Goal: Task Accomplishment & Management: Manage account settings

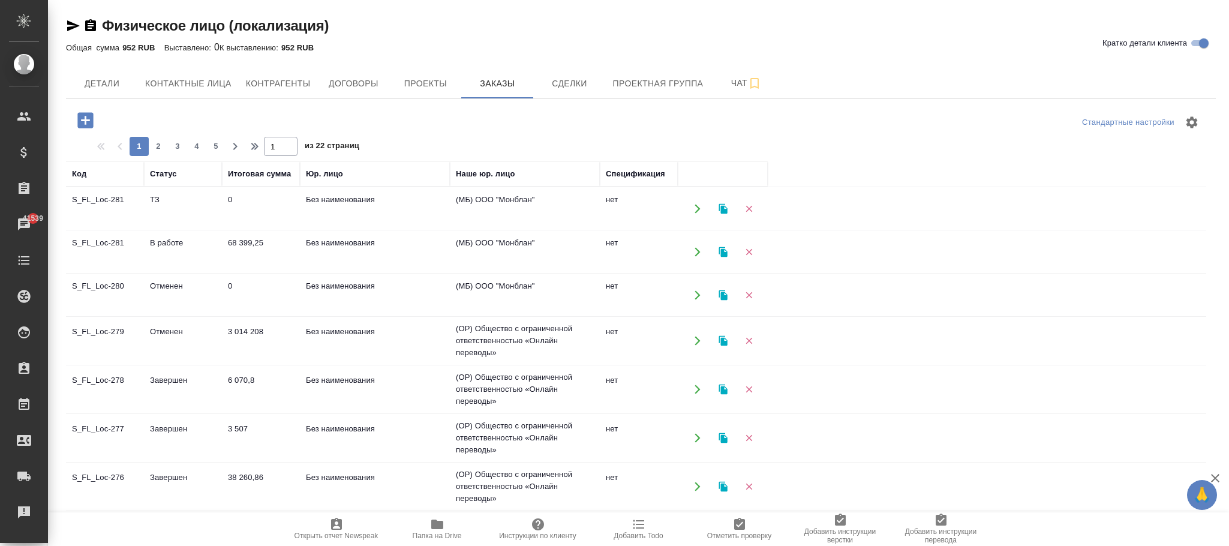
click at [263, 203] on td "0" at bounding box center [261, 209] width 78 height 42
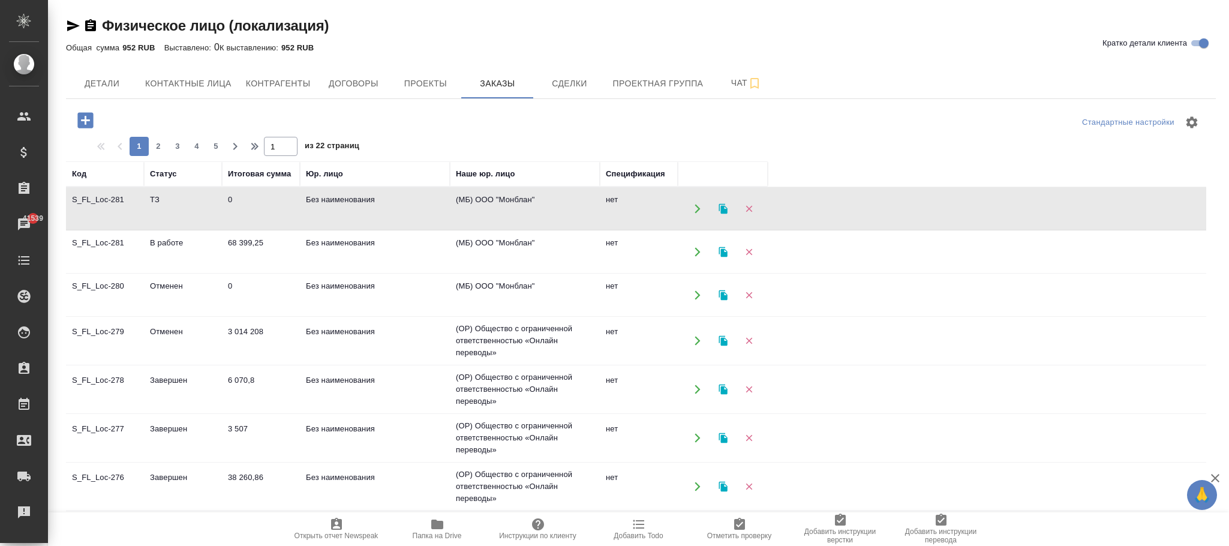
click at [92, 72] on button "Детали" at bounding box center [102, 83] width 72 height 30
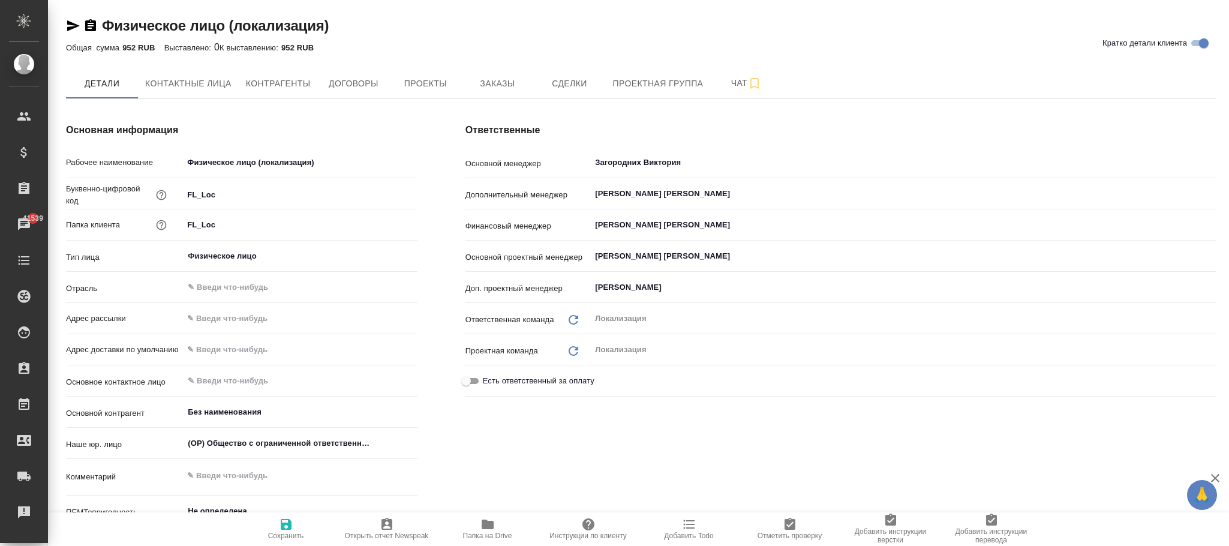
type textarea "x"
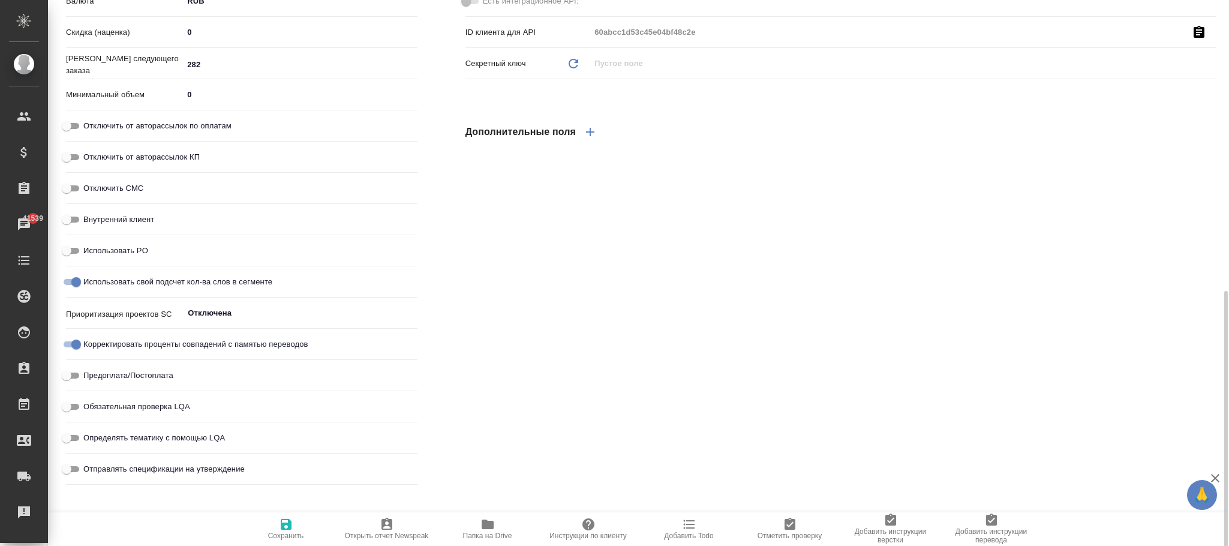
type textarea "x"
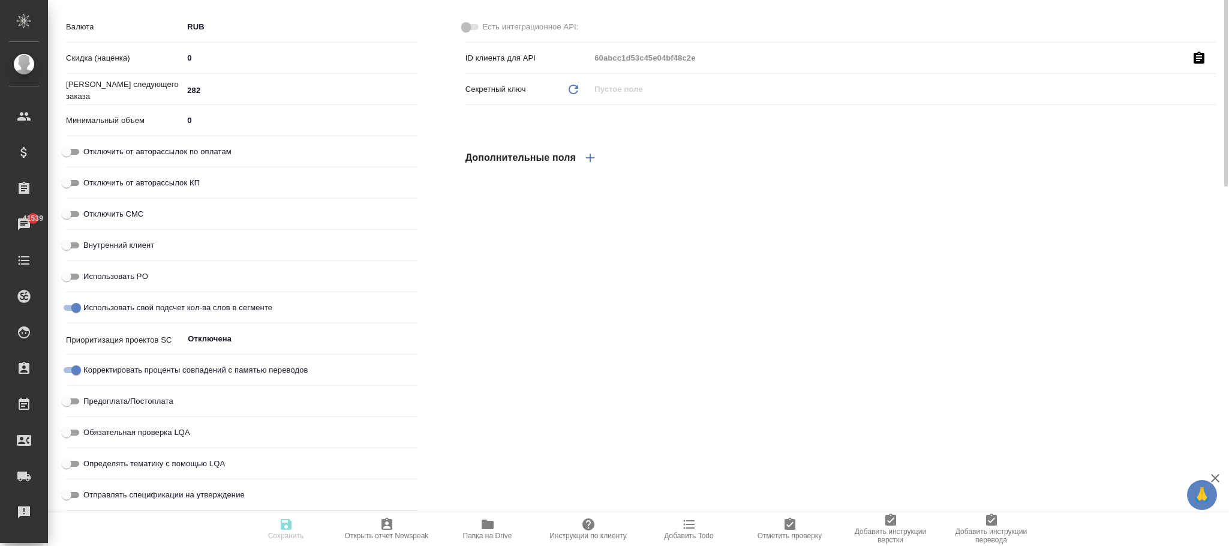
type textarea "x"
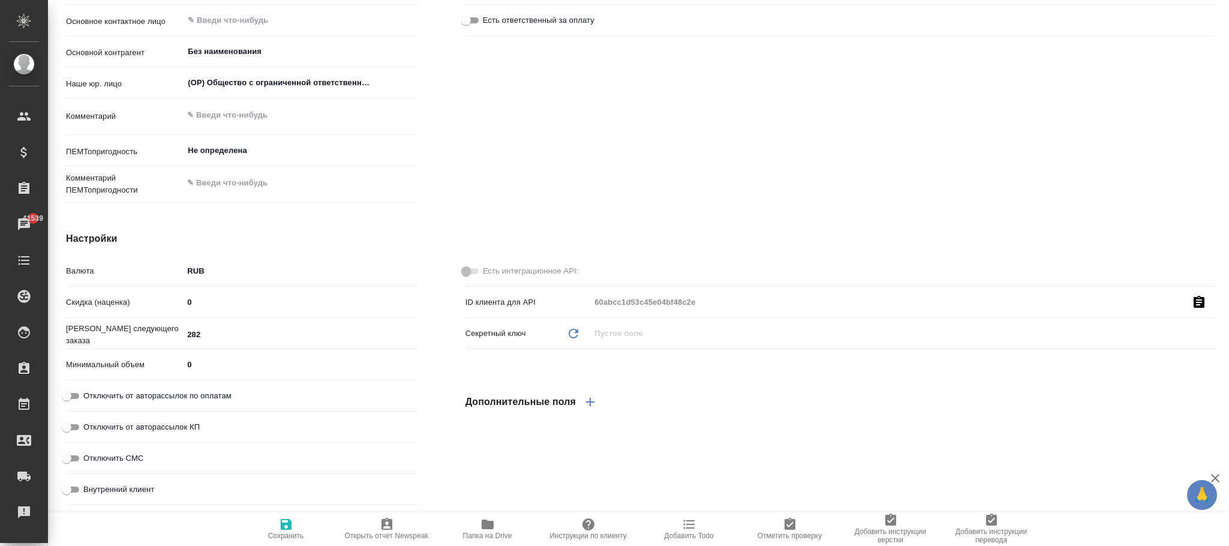
click at [227, 348] on hr at bounding box center [241, 348] width 351 height 1
click at [231, 333] on input "282" at bounding box center [299, 334] width 233 height 17
type textarea "x"
type input "283"
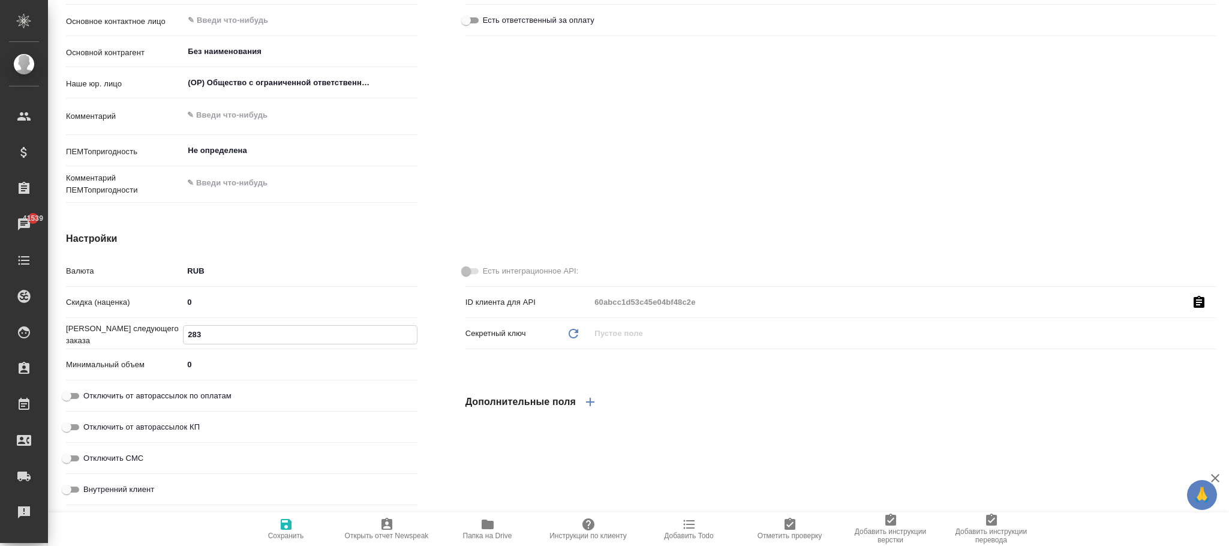
type textarea "x"
type input "283"
click at [285, 537] on span "Сохранить" at bounding box center [286, 535] width 36 height 8
type textarea "x"
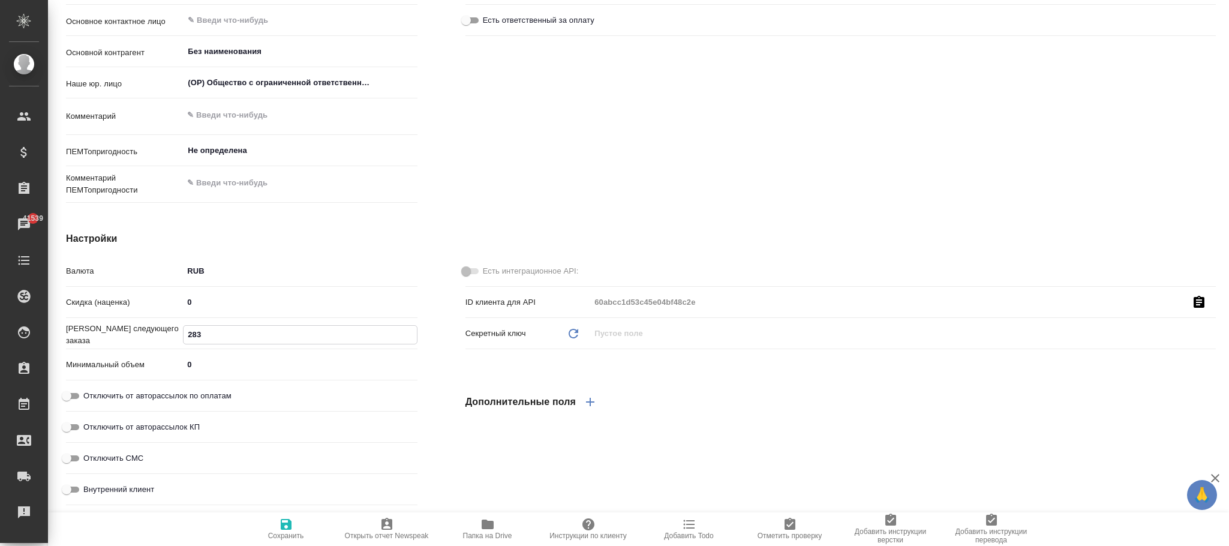
type textarea "x"
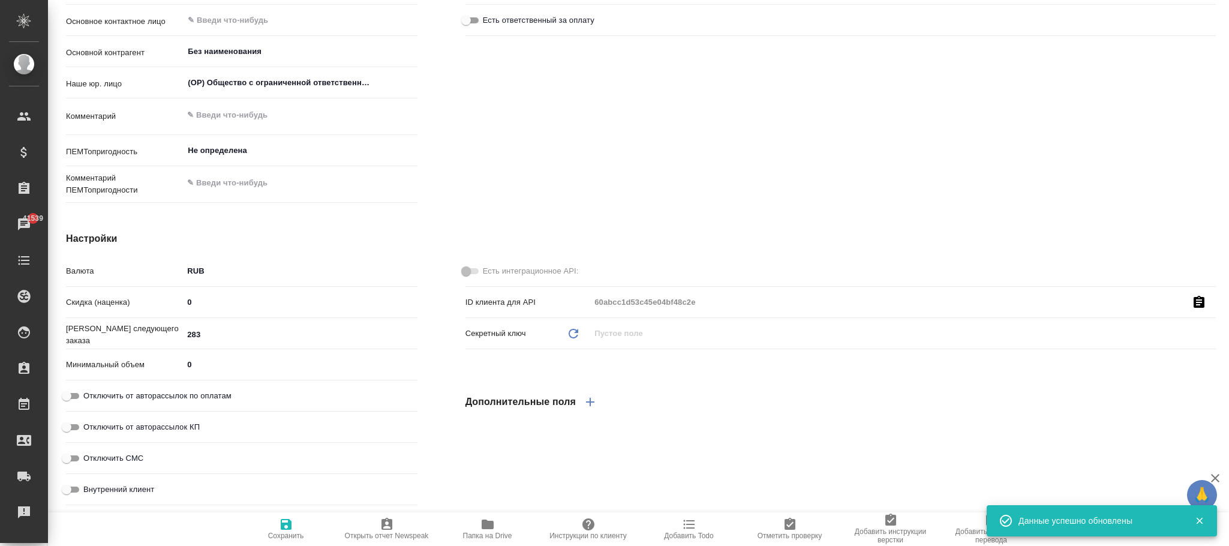
type textarea "x"
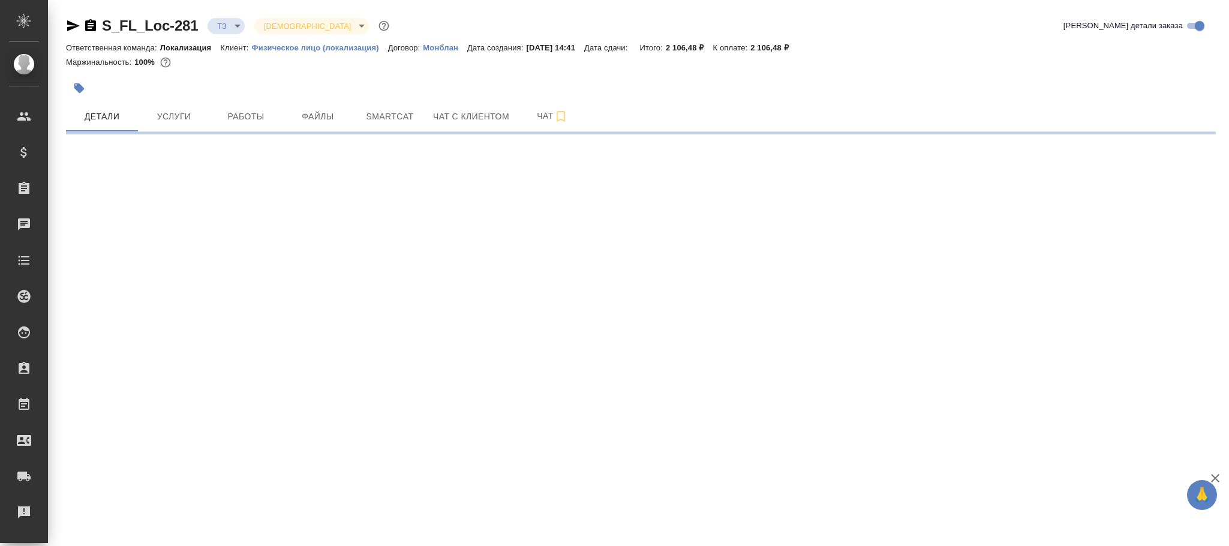
select select "RU"
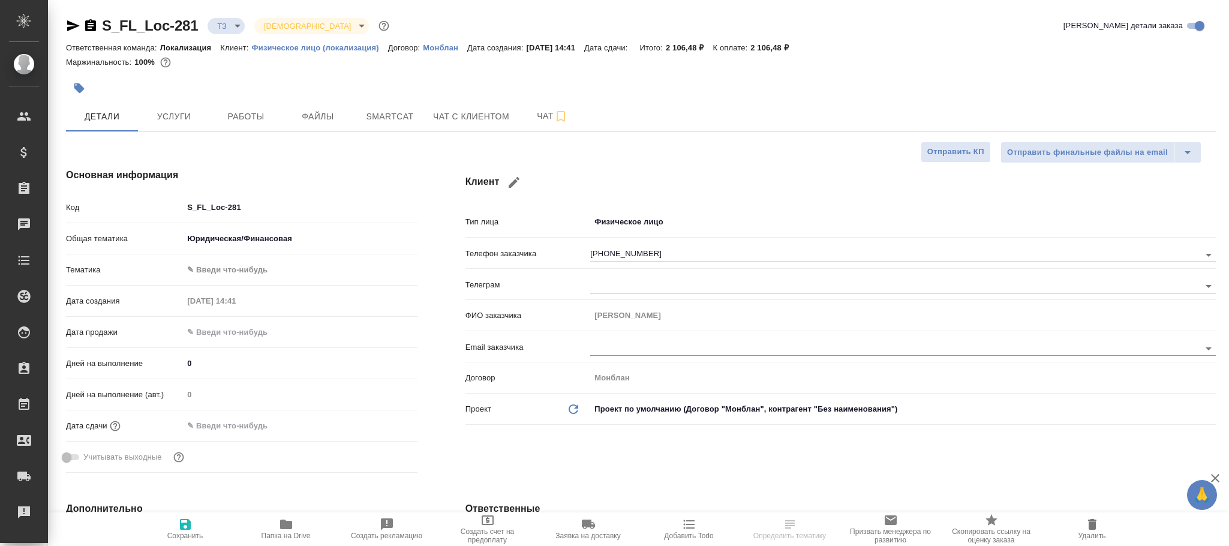
type textarea "x"
type input "[PERSON_NAME] [PERSON_NAME]"
click at [264, 201] on input "S_FL_Loc-281" at bounding box center [300, 206] width 234 height 17
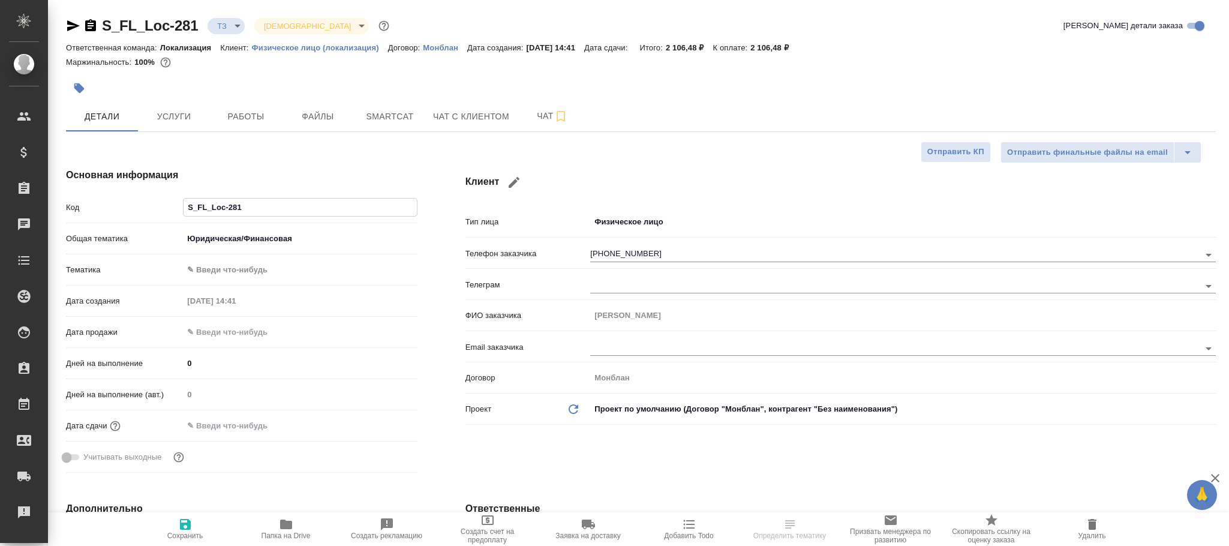
type input "S_FL_Loc-28"
type textarea "x"
type input "S_FL_Loc-282"
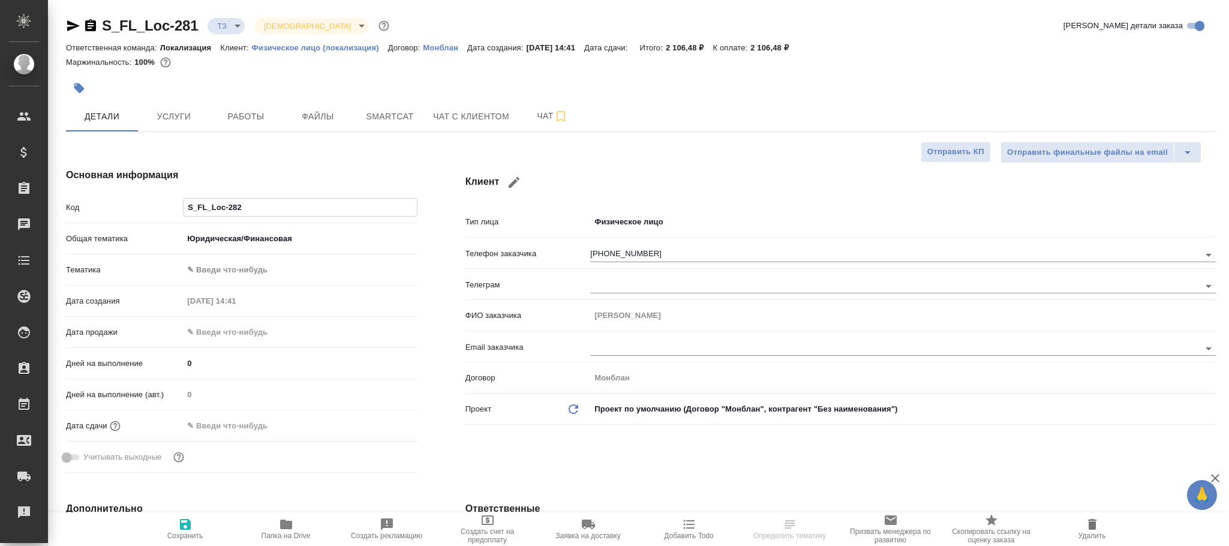
type textarea "x"
type input "S_FL_Loc-282"
click at [288, 529] on icon "button" at bounding box center [286, 524] width 12 height 10
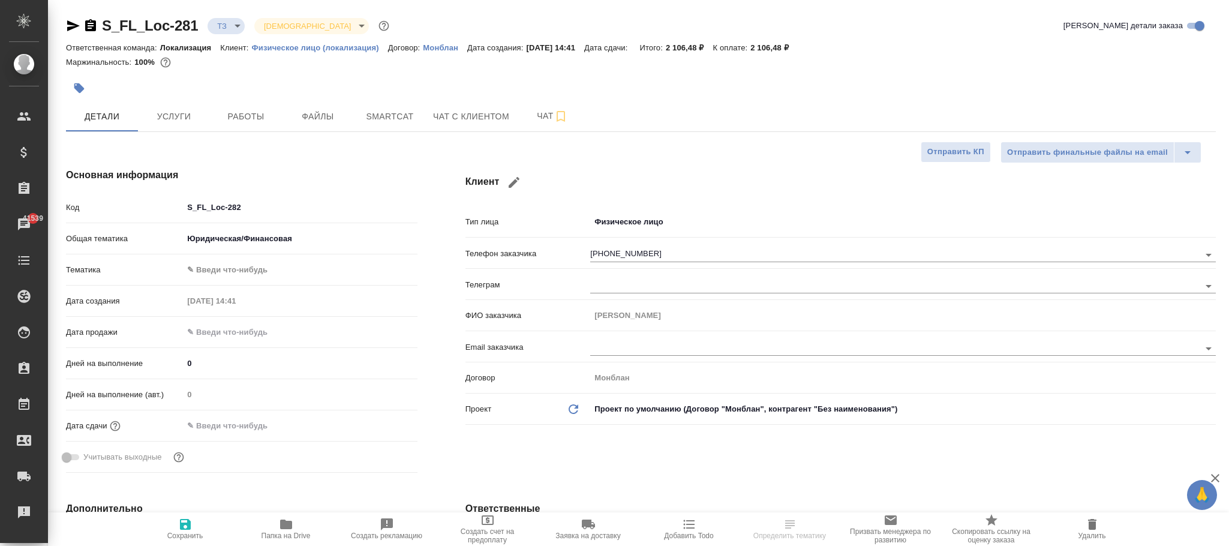
click at [186, 526] on icon "button" at bounding box center [185, 524] width 14 height 14
type textarea "x"
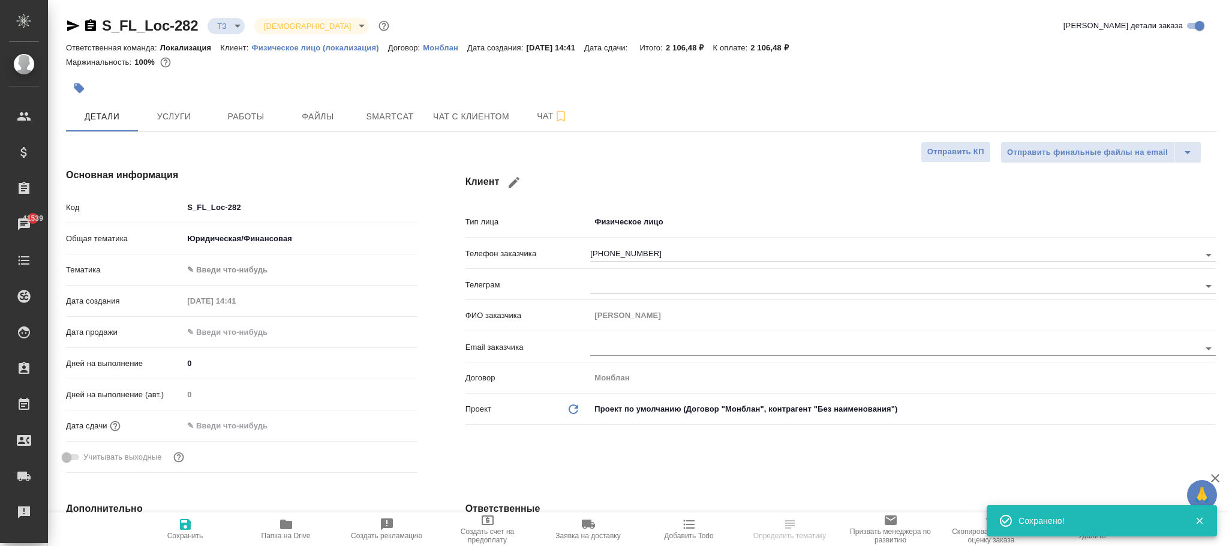
select select "RU"
type textarea "x"
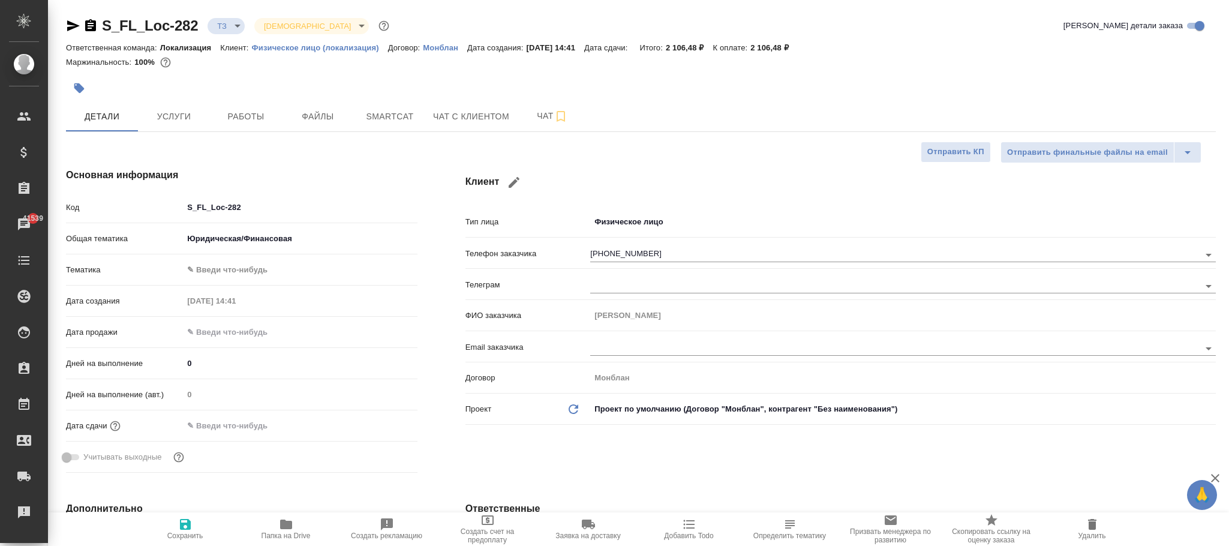
type textarea "x"
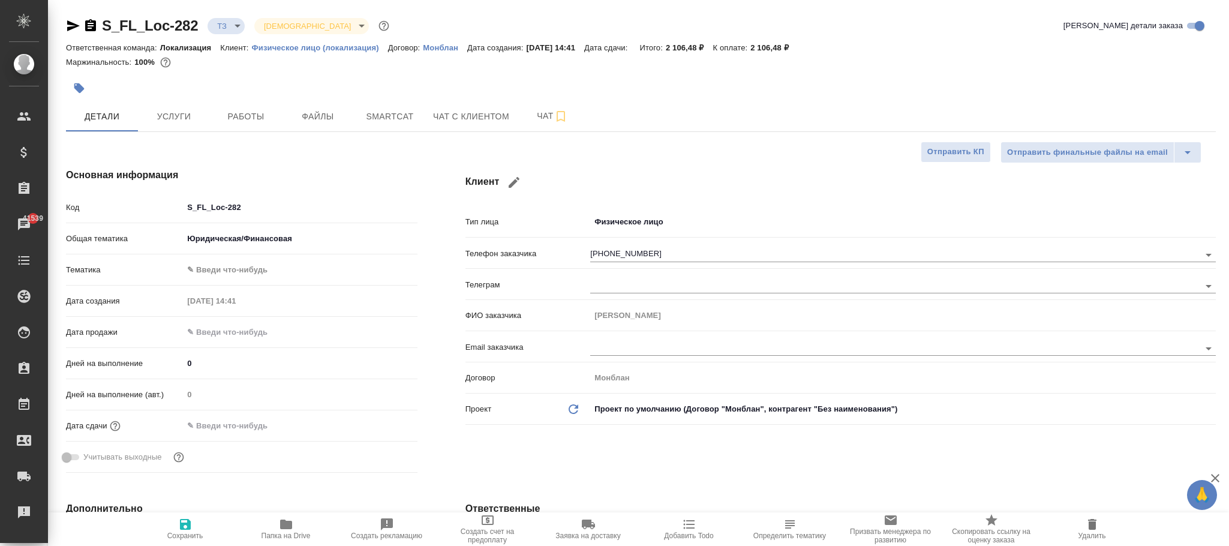
type textarea "x"
drag, startPoint x: 296, startPoint y: 216, endPoint x: 215, endPoint y: 216, distance: 80.9
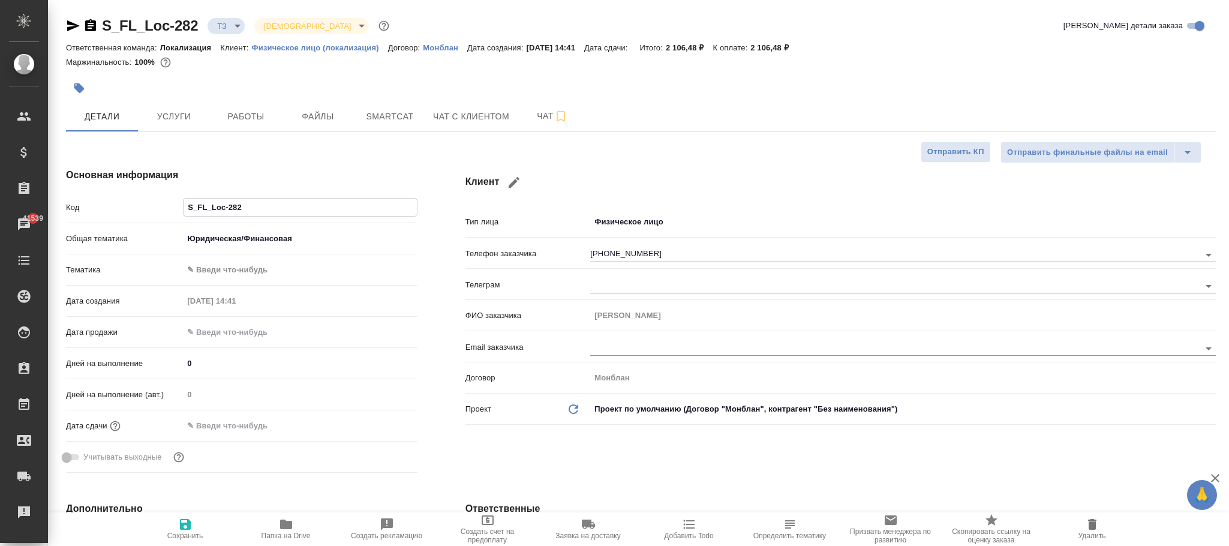
click at [173, 216] on div "Код S_FL_Loc-282" at bounding box center [241, 207] width 351 height 21
type textarea "x"
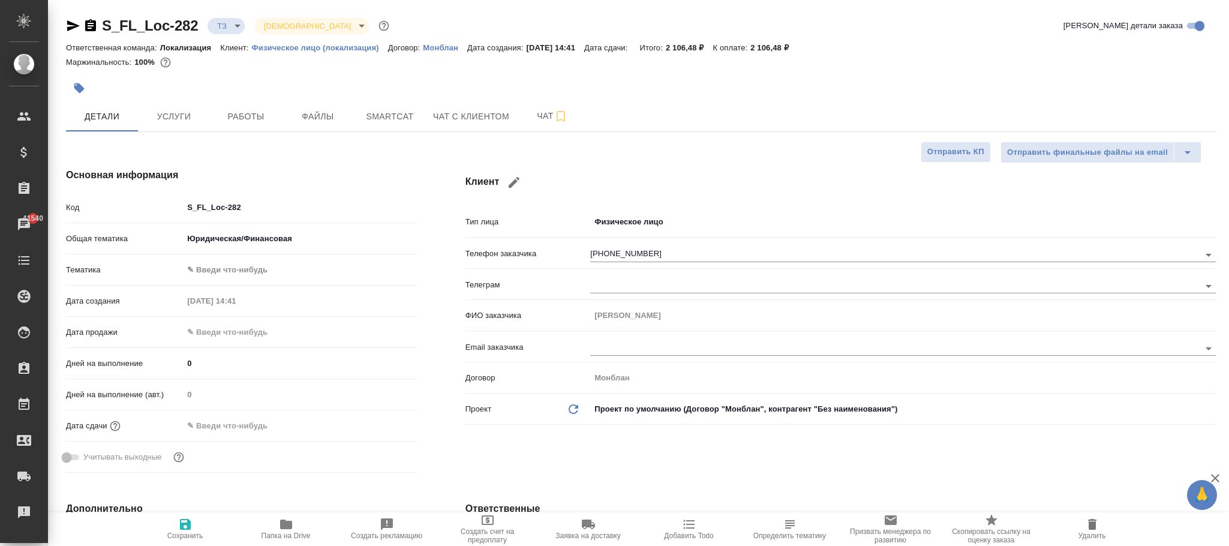
type textarea "x"
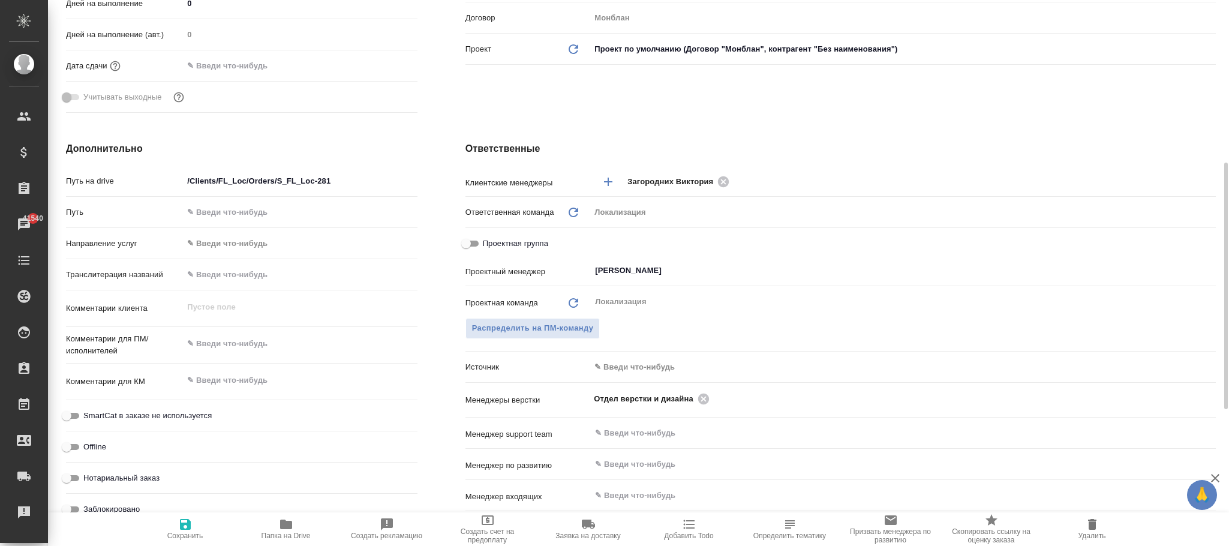
click at [349, 180] on input "/Clients/FL_Loc/Orders/S_FL_Loc-281" at bounding box center [300, 180] width 234 height 17
type input "/Clients/FL_Loc/Orders/S_FL_Loc-28"
type textarea "x"
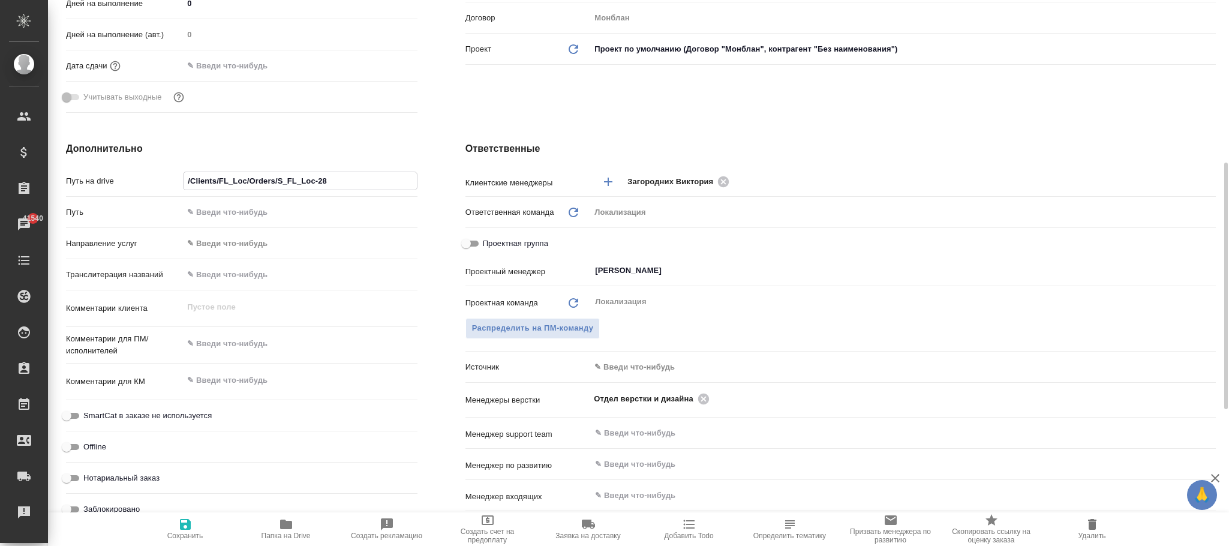
type input "/Clients/FL_Loc/Orders/S_FL_Loc-282"
type textarea "x"
type input "/Clients/FL_Loc/Orders/S_FL_Loc-282"
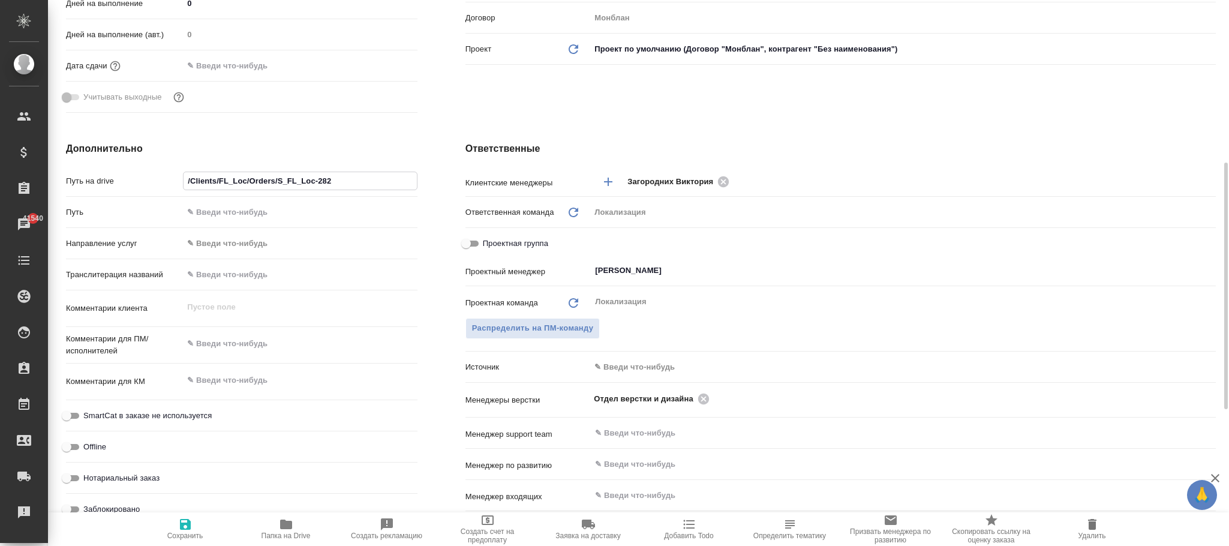
drag, startPoint x: 179, startPoint y: 527, endPoint x: 327, endPoint y: 32, distance: 516.5
click at [182, 526] on icon "button" at bounding box center [185, 524] width 14 height 14
type textarea "x"
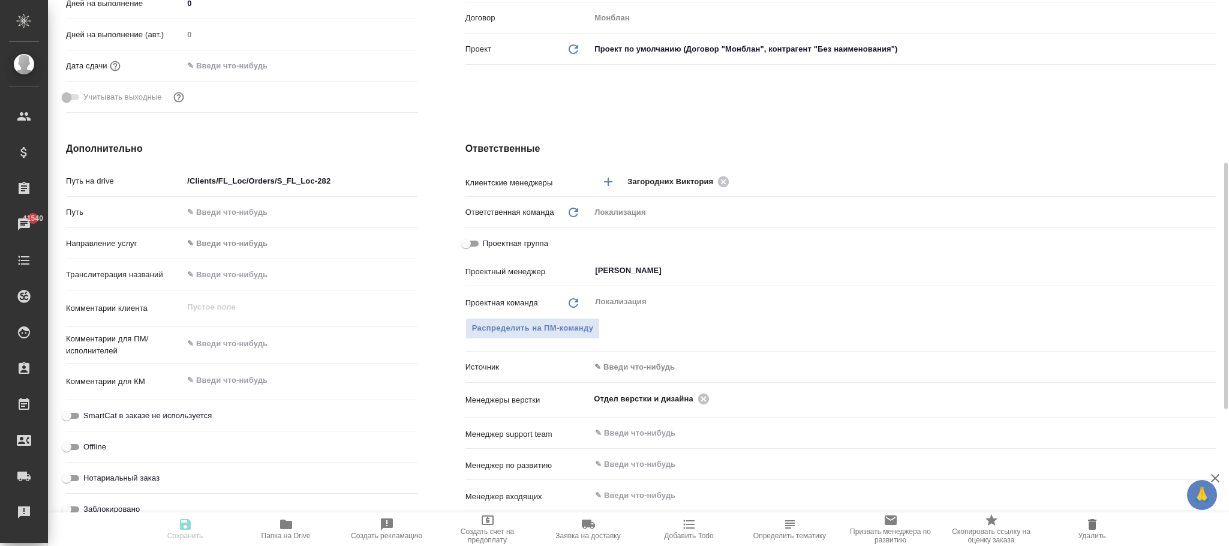
type textarea "x"
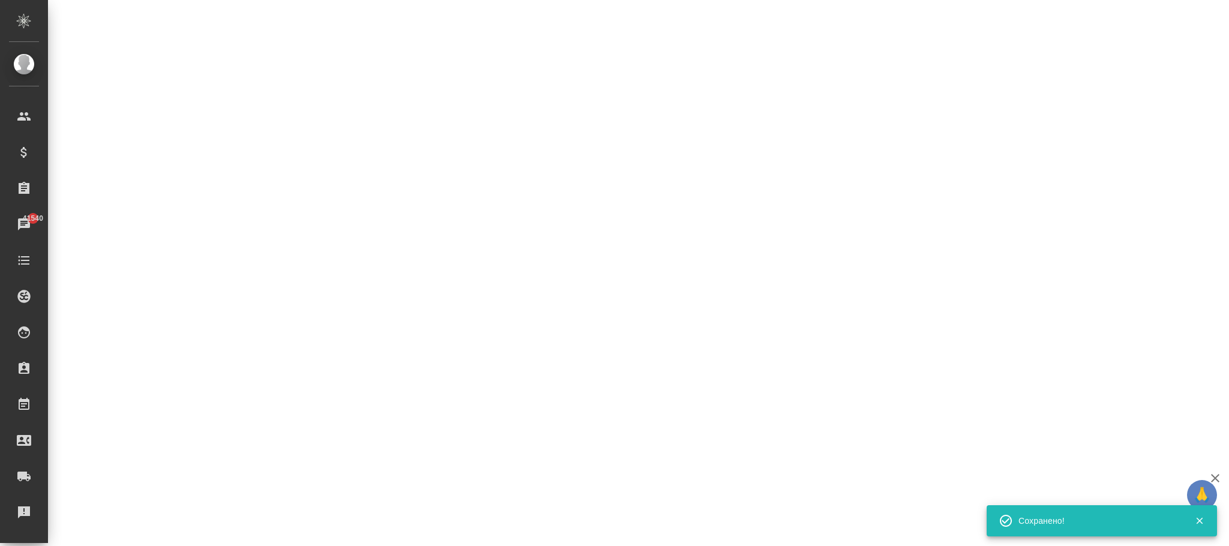
select select "RU"
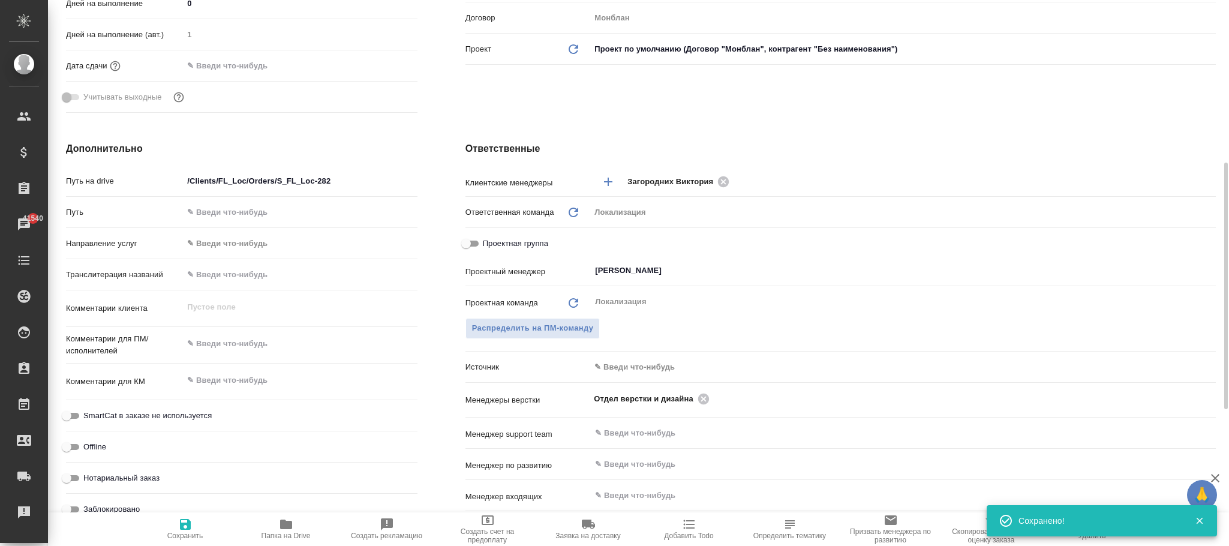
type textarea "x"
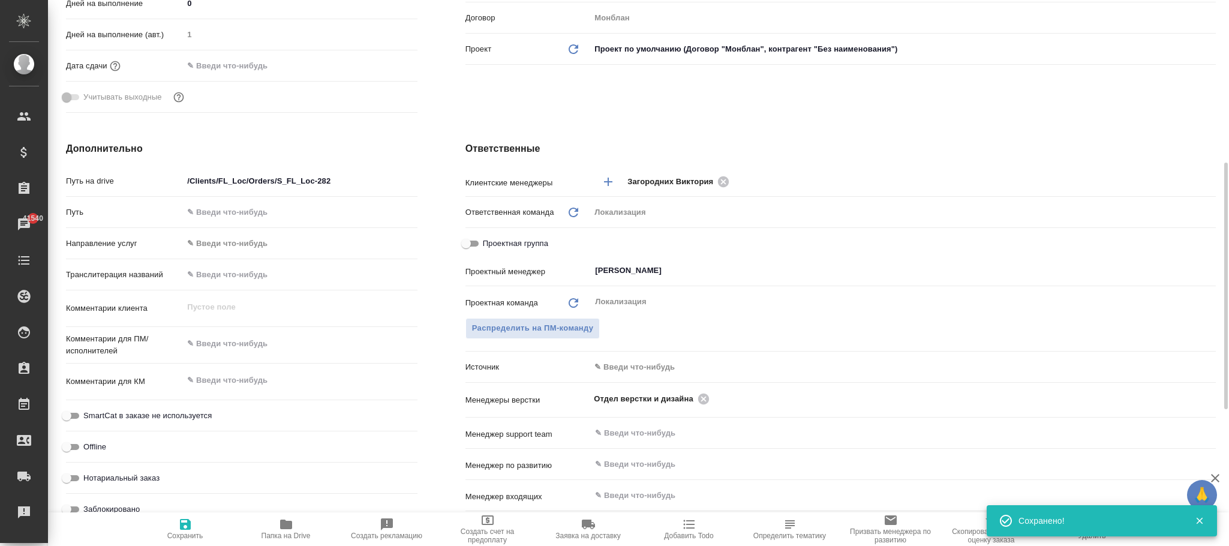
type textarea "x"
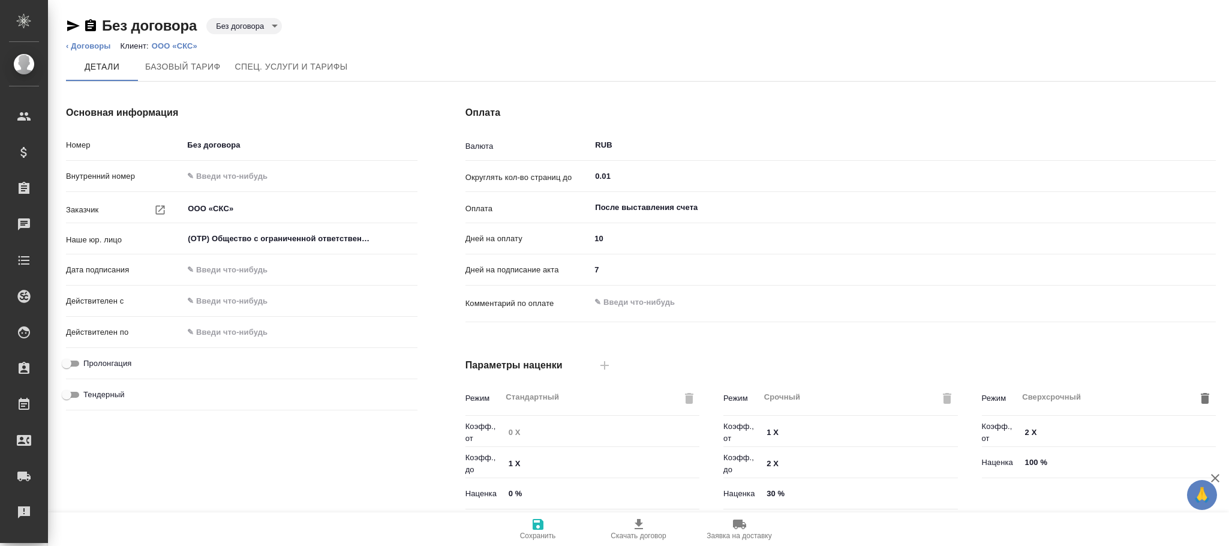
type input "Новый, 2022 (руб.)"
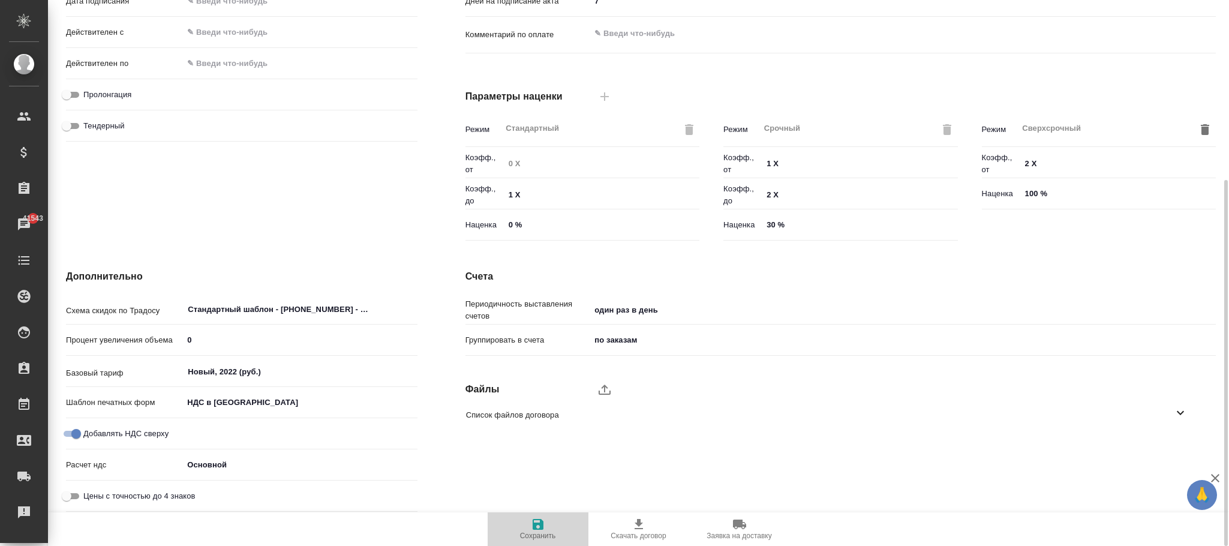
click at [536, 524] on icon "button" at bounding box center [537, 524] width 11 height 11
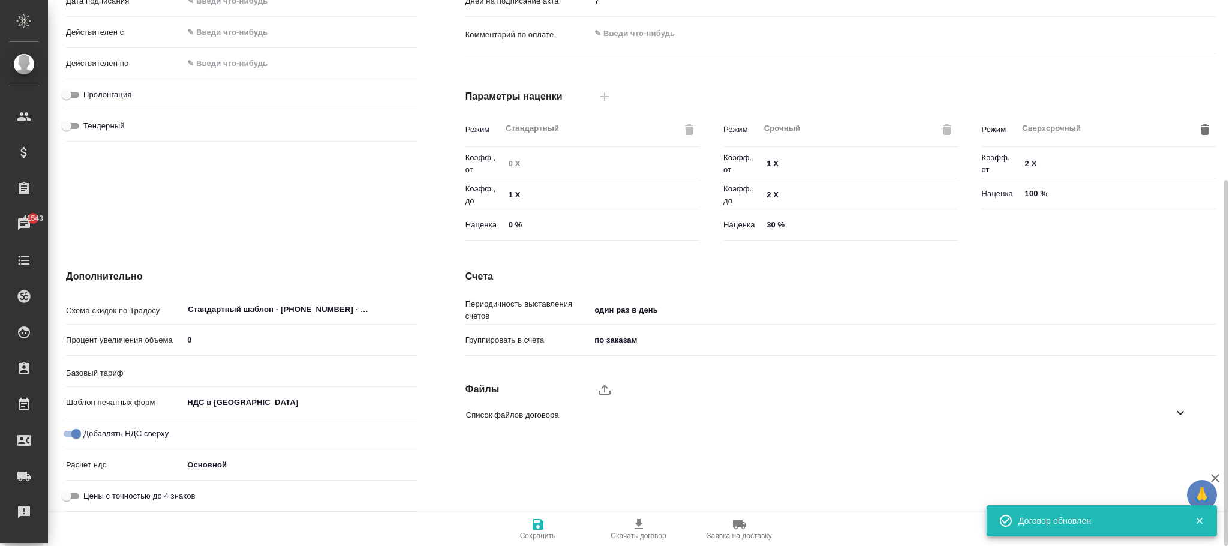
type input "Новый, 2022 (руб.)"
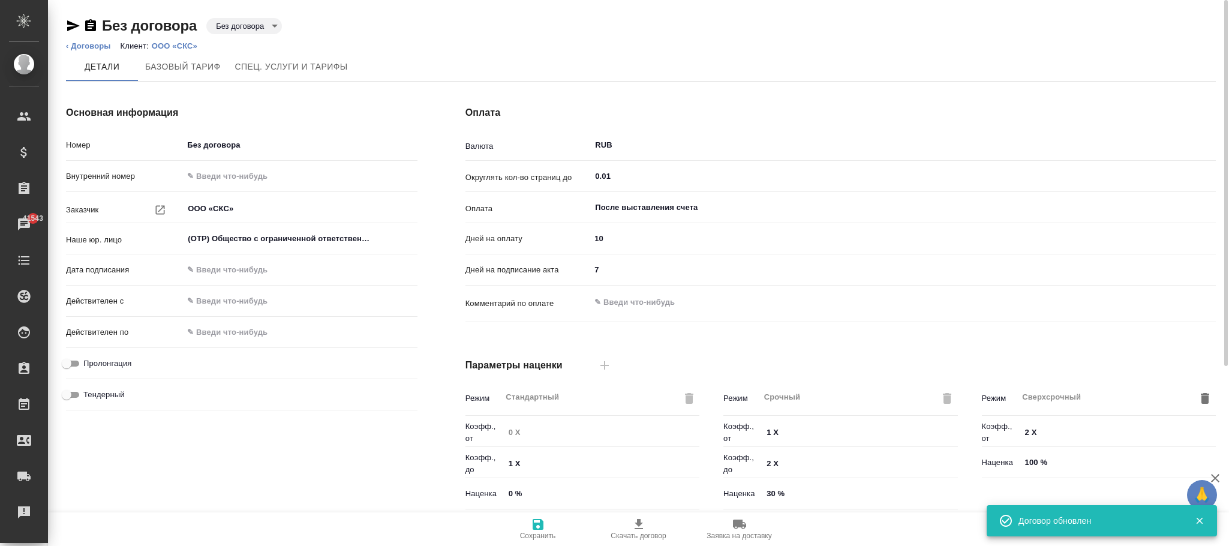
click at [260, 20] on body "🙏 .cls-1 fill:#fff; AWATERA Фокина Наталья n.fokina Клиенты Спецификации Заказы…" at bounding box center [614, 273] width 1229 height 546
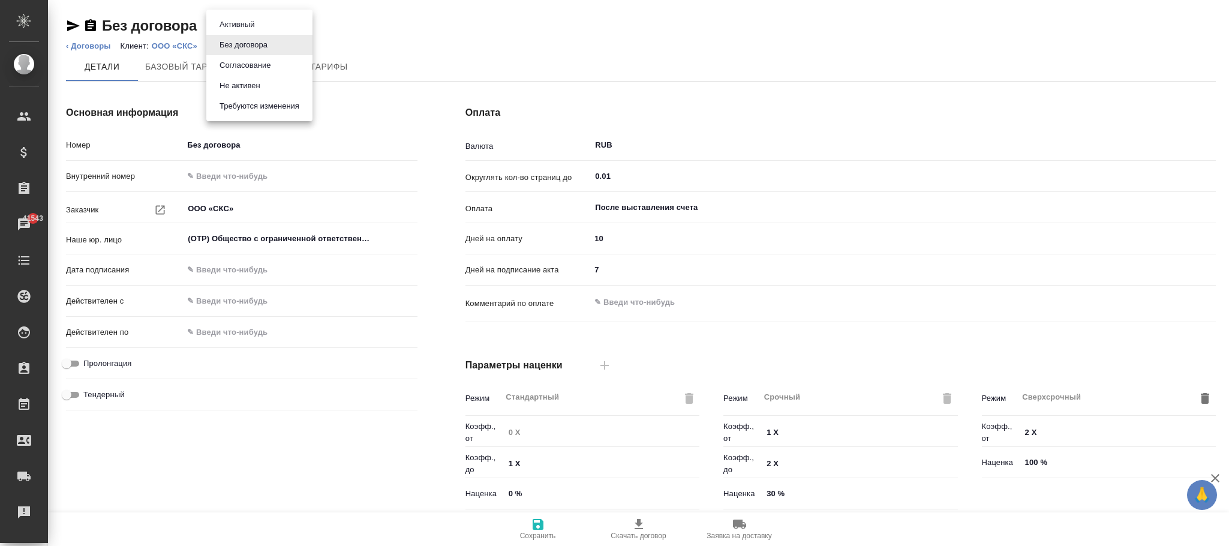
click at [254, 88] on button "Не активен" at bounding box center [240, 85] width 48 height 13
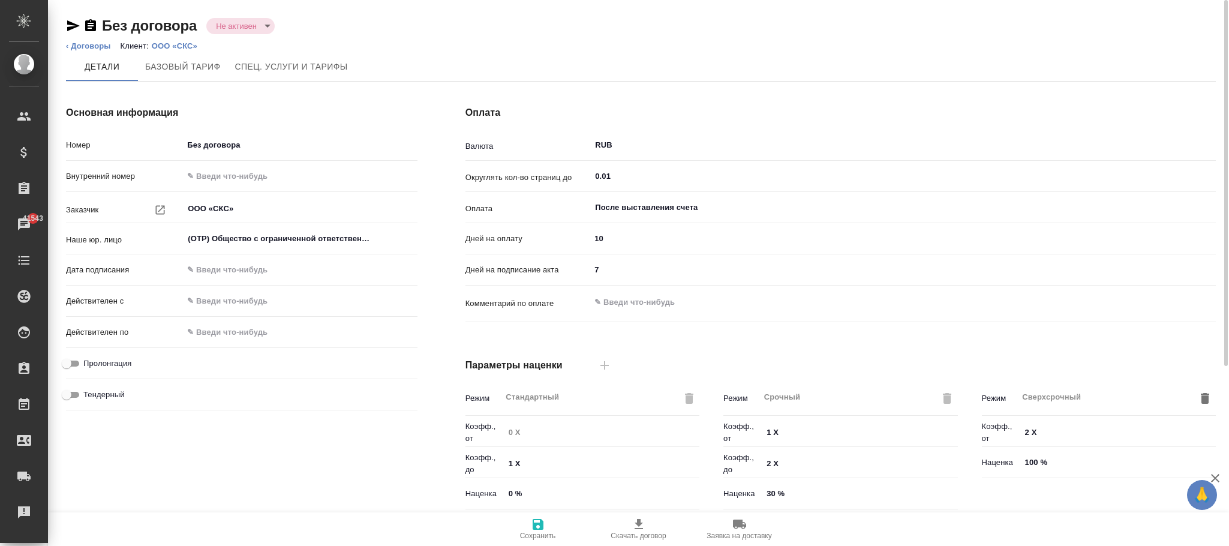
type input "Новый, 2022 (руб.)"
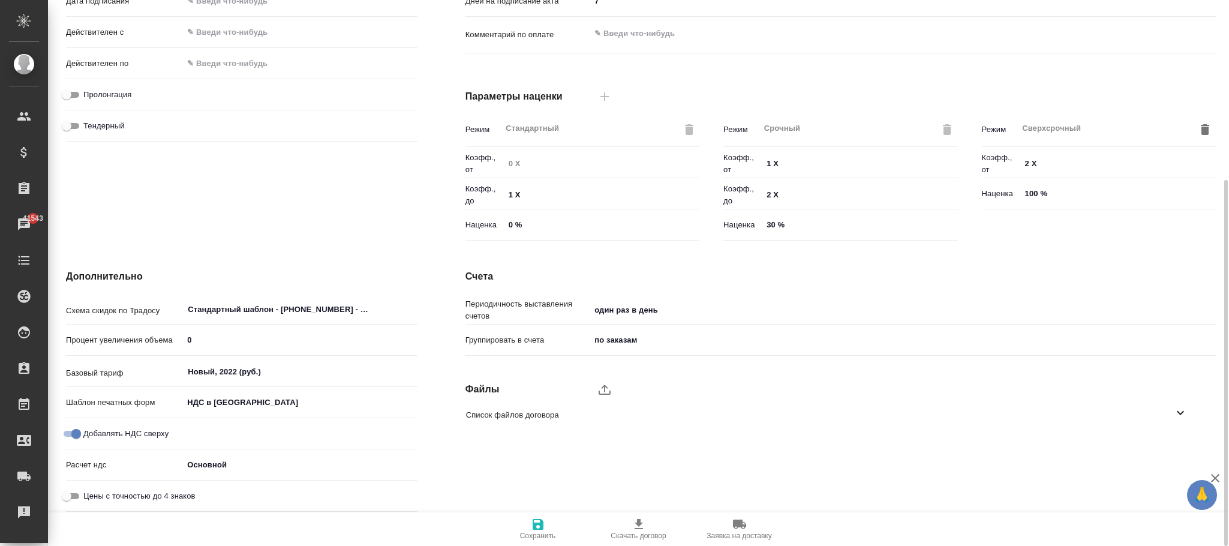
click at [534, 531] on span "Сохранить" at bounding box center [538, 535] width 36 height 8
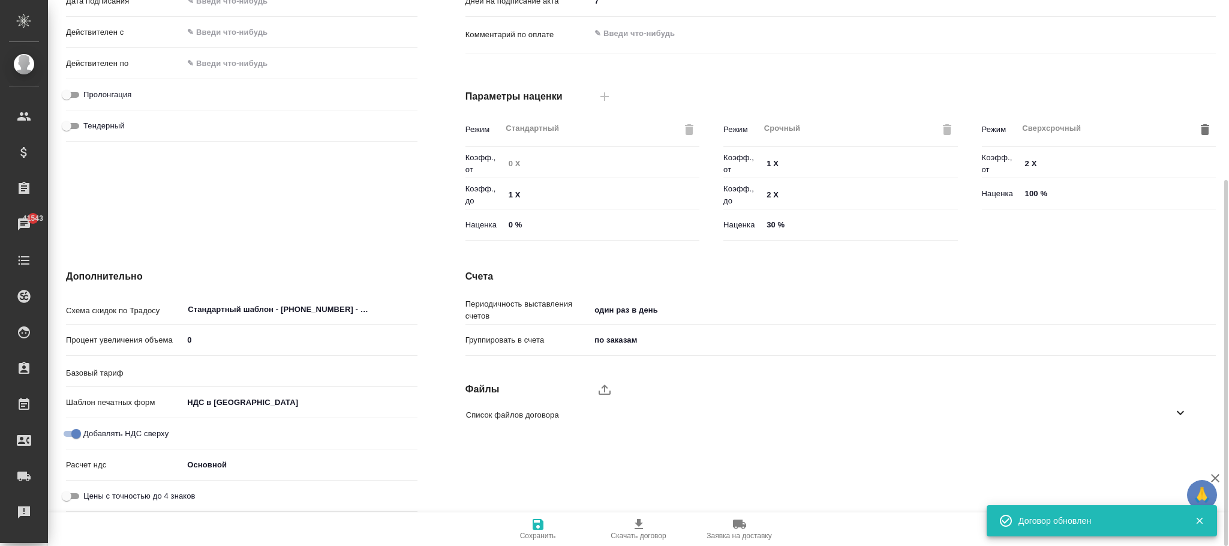
type input "Новый, 2022 (руб.)"
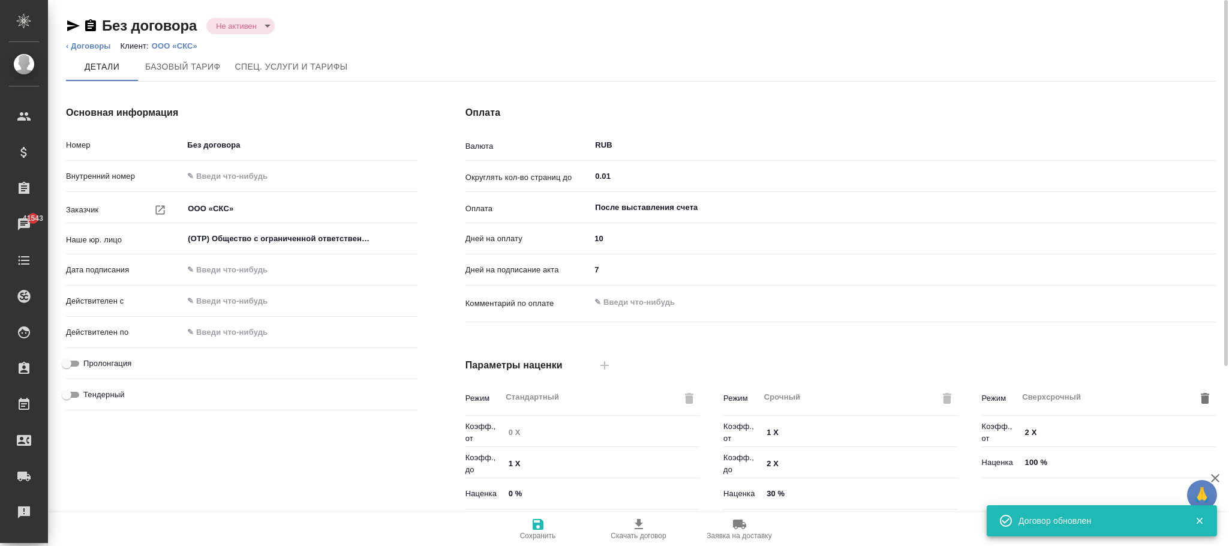
click at [173, 46] on p "ООО «СКС»" at bounding box center [179, 45] width 55 height 9
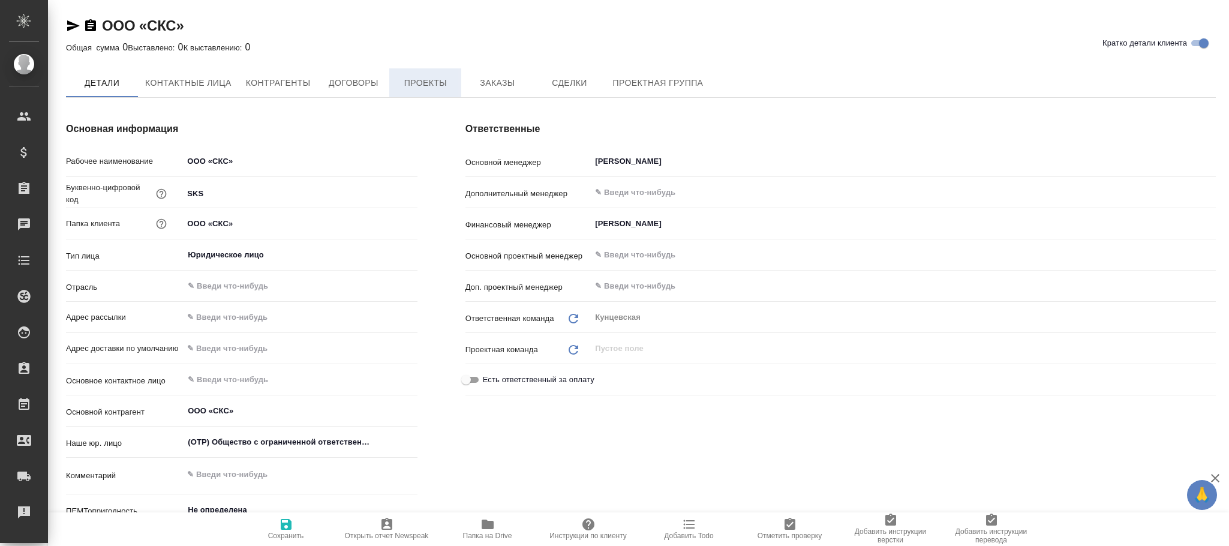
type textarea "x"
click at [425, 90] on span "Проекты" at bounding box center [425, 83] width 58 height 15
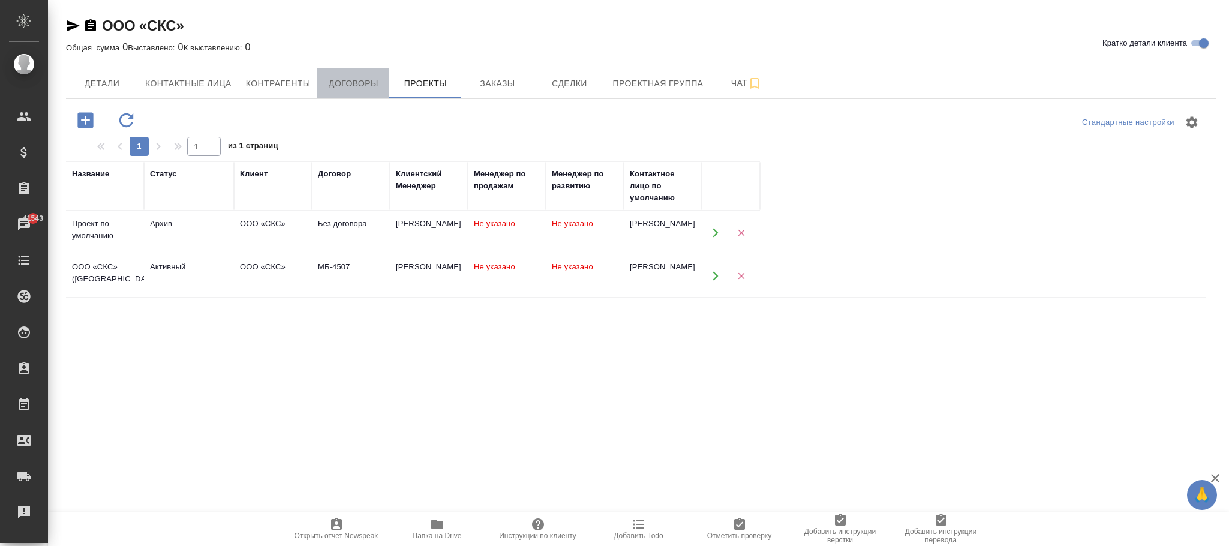
click at [360, 83] on span "Договоры" at bounding box center [353, 83] width 58 height 15
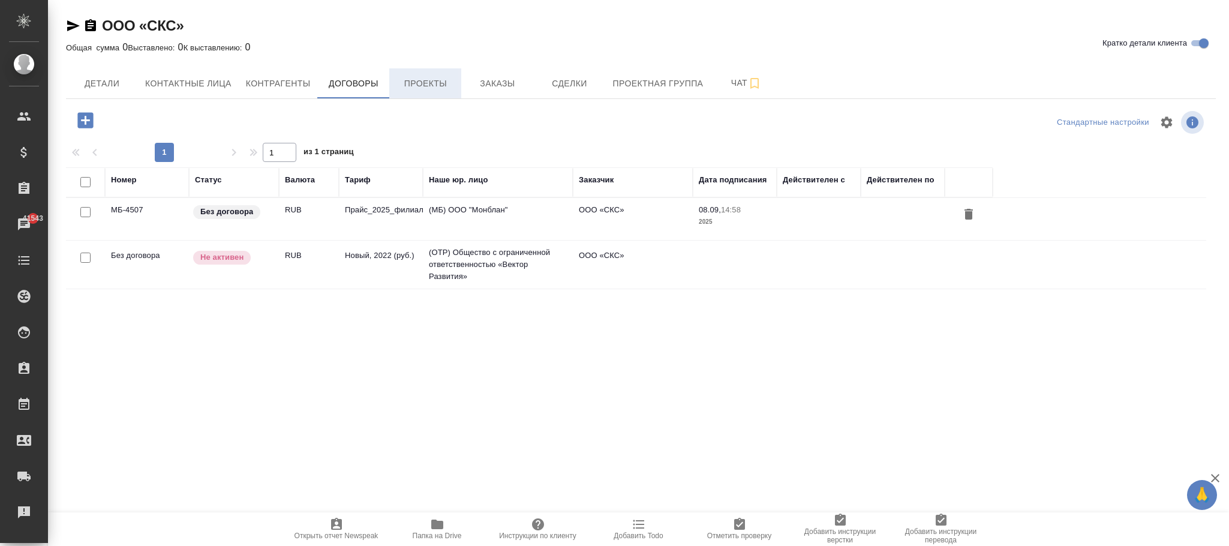
click at [425, 85] on span "Проекты" at bounding box center [425, 83] width 58 height 15
